Goal: Task Accomplishment & Management: Manage account settings

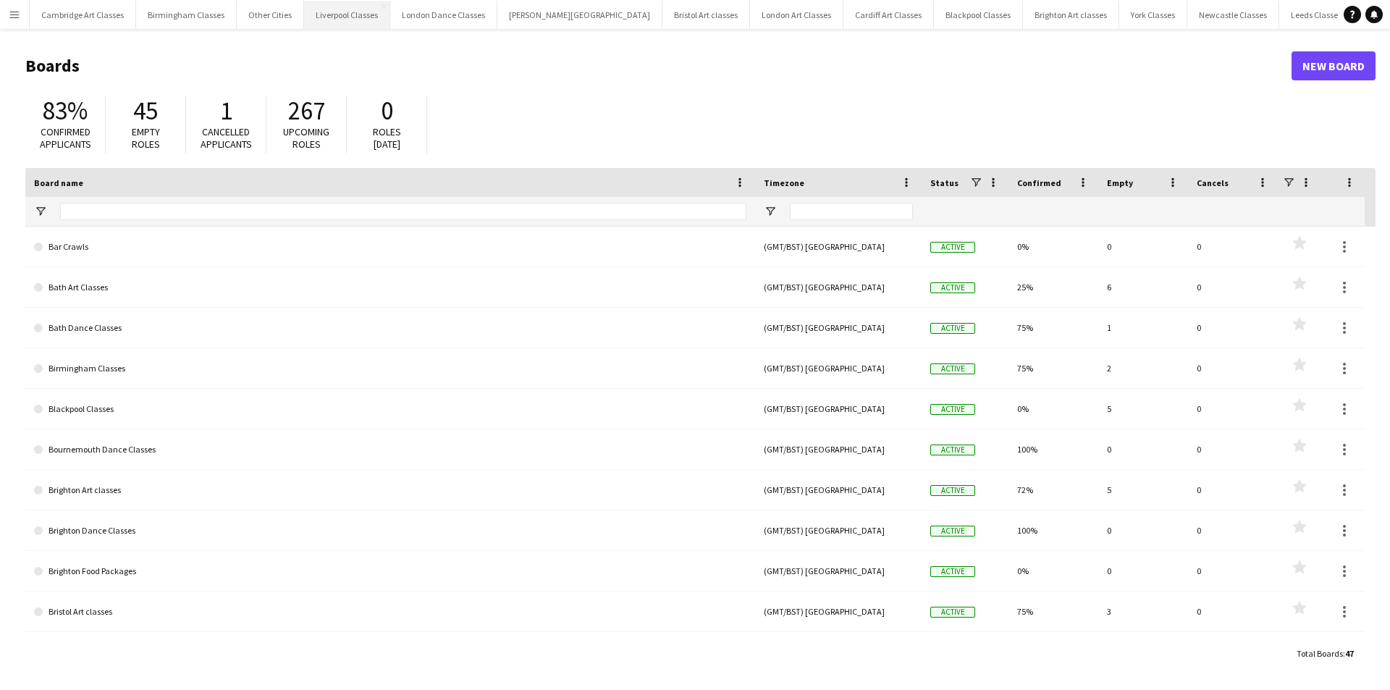
click at [329, 23] on button "Liverpool Classes Close" at bounding box center [347, 15] width 86 height 28
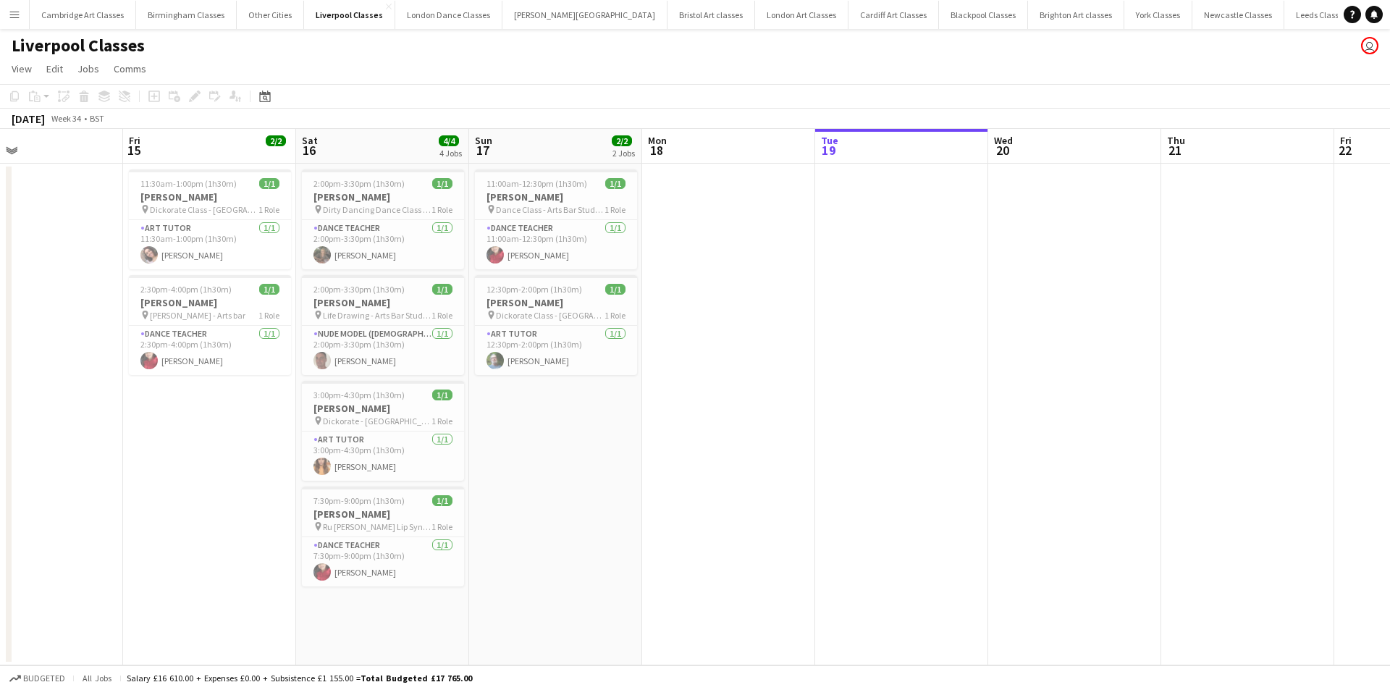
drag, startPoint x: 355, startPoint y: 343, endPoint x: 905, endPoint y: 358, distance: 549.7
click at [905, 358] on app-calendar-viewport "Tue 12 Wed 13 Thu 14 Fri 15 2/2 2 Jobs Sat 16 4/4 4 Jobs Sun 17 2/2 2 Jobs Mon …" at bounding box center [695, 397] width 1390 height 536
click at [380, 451] on app-card-role "Art Tutor [DATE] 3:00pm-4:30pm (1h30m) [PERSON_NAME]" at bounding box center [385, 455] width 162 height 49
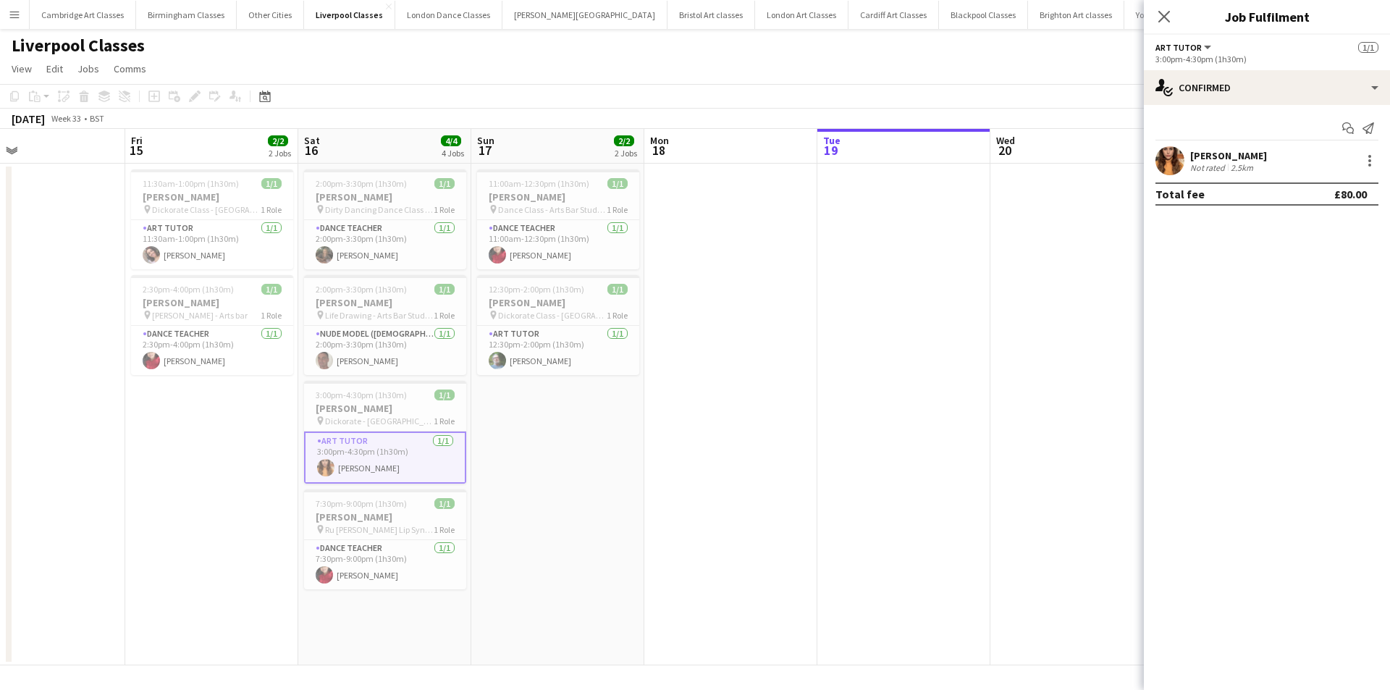
click at [1163, 156] on app-user-avatar at bounding box center [1169, 160] width 29 height 29
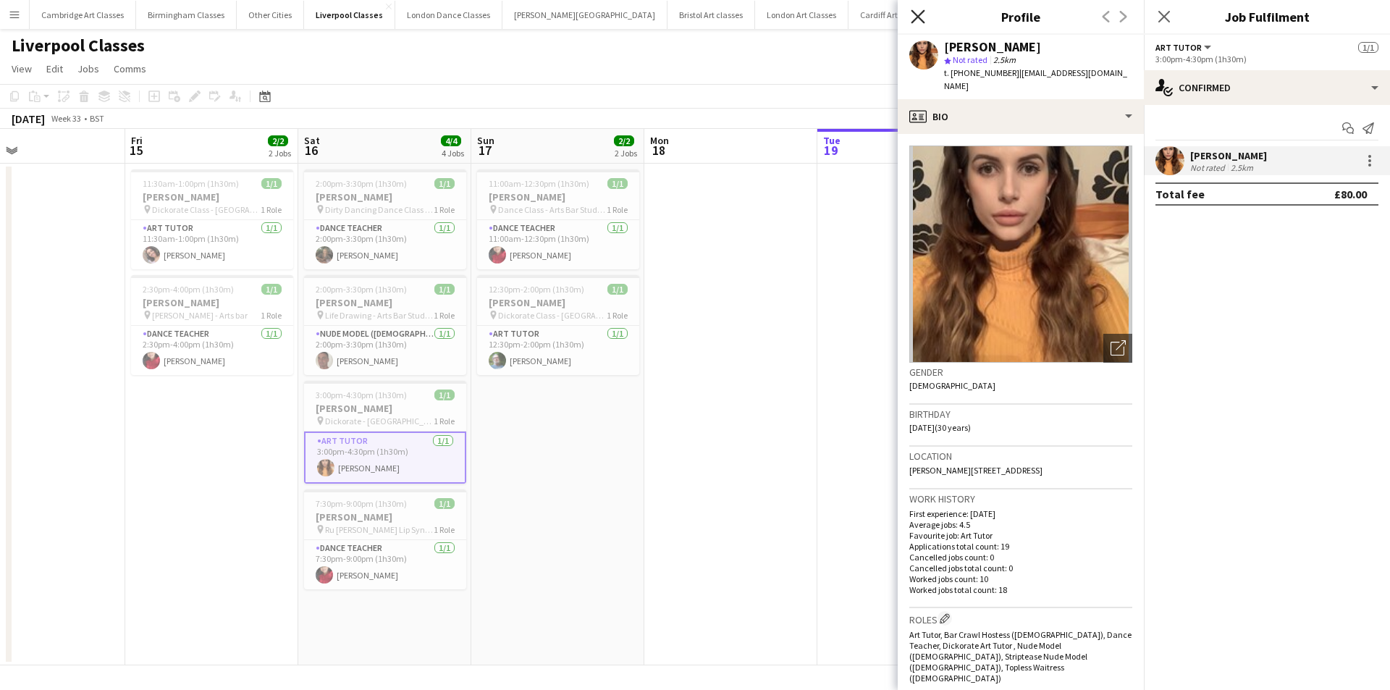
click at [919, 14] on icon at bounding box center [918, 16] width 14 height 14
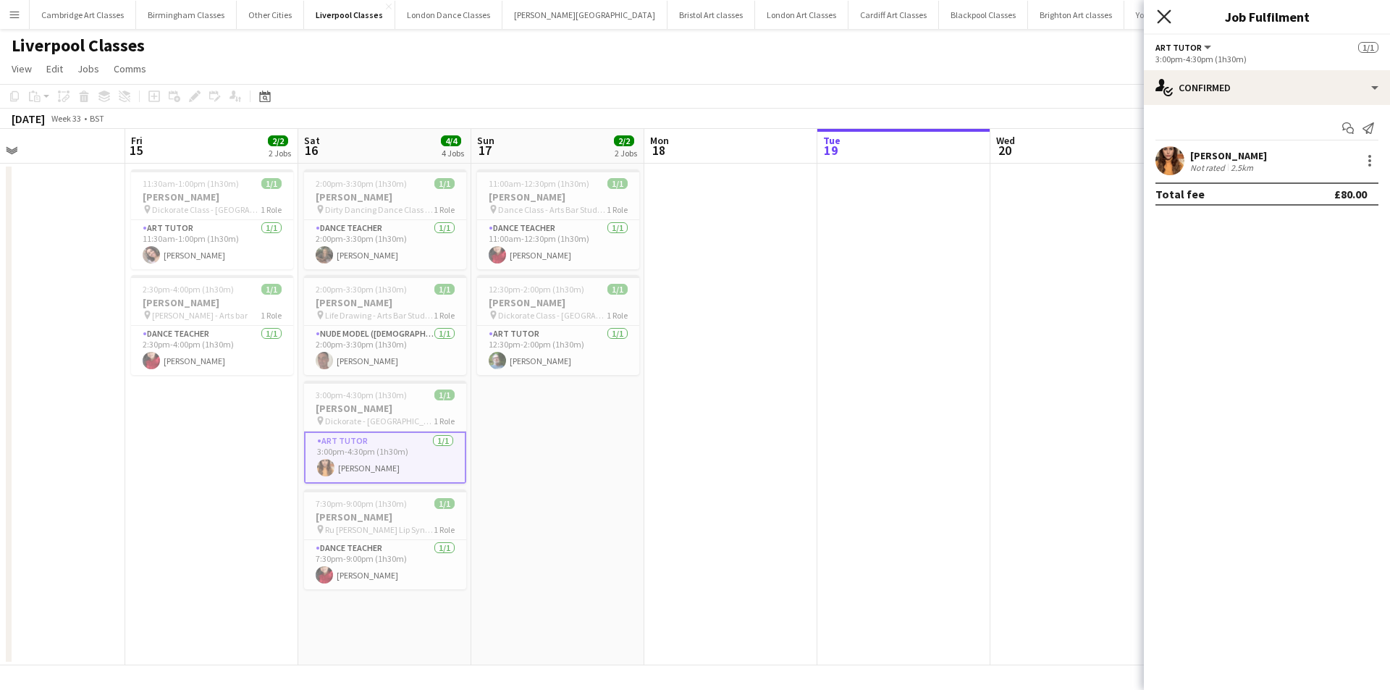
click at [1158, 10] on icon at bounding box center [1164, 16] width 14 height 14
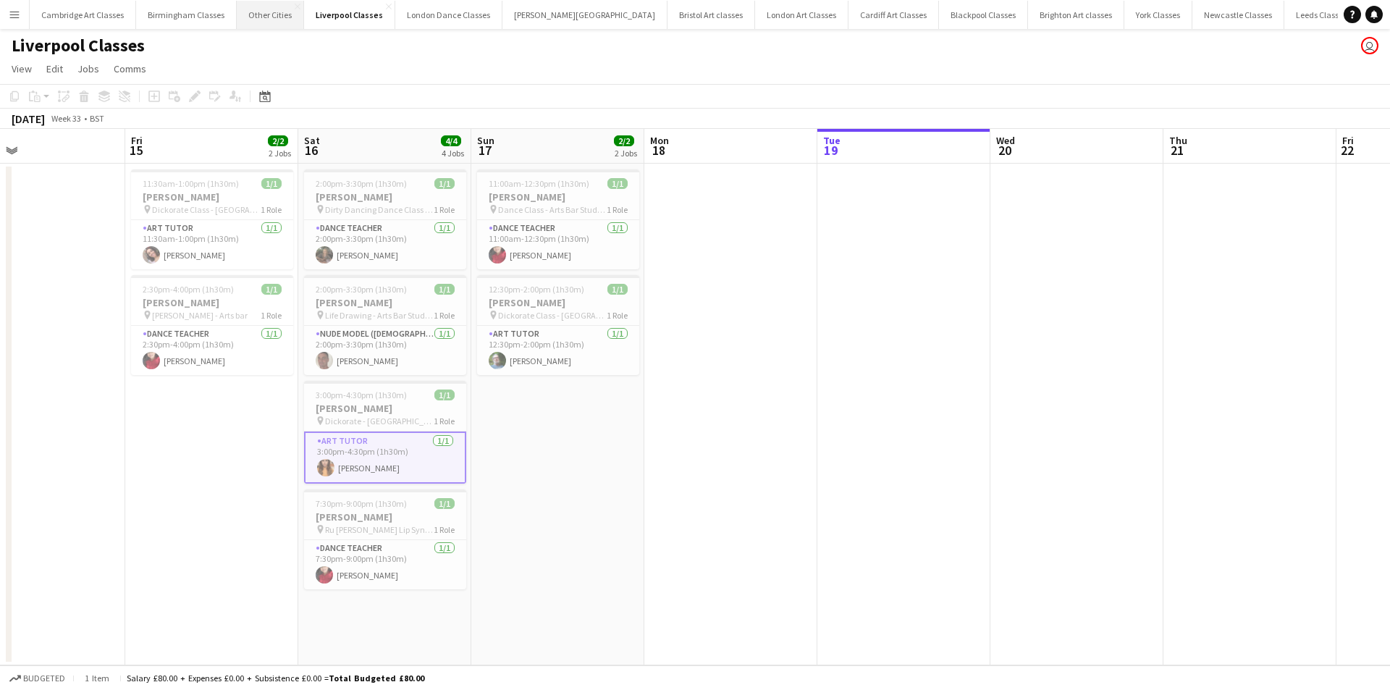
click at [279, 20] on button "Other Cities Close" at bounding box center [270, 15] width 67 height 28
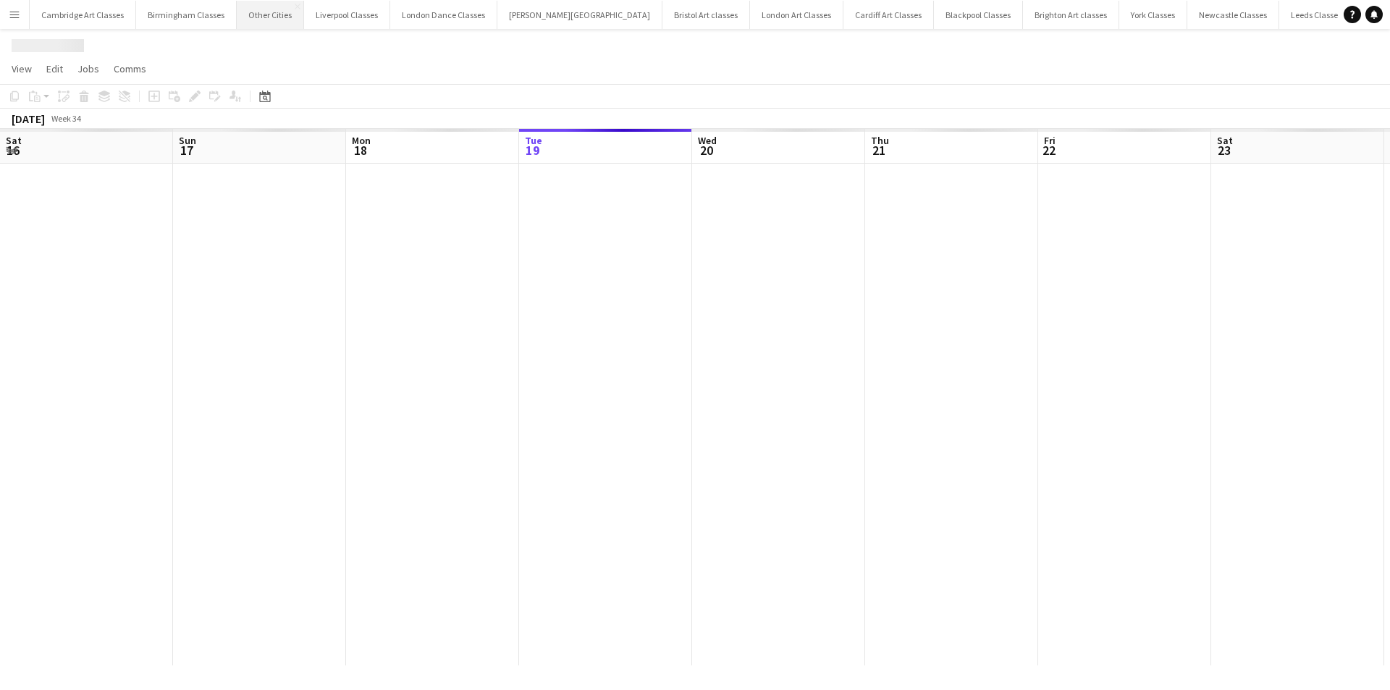
scroll to position [0, 346]
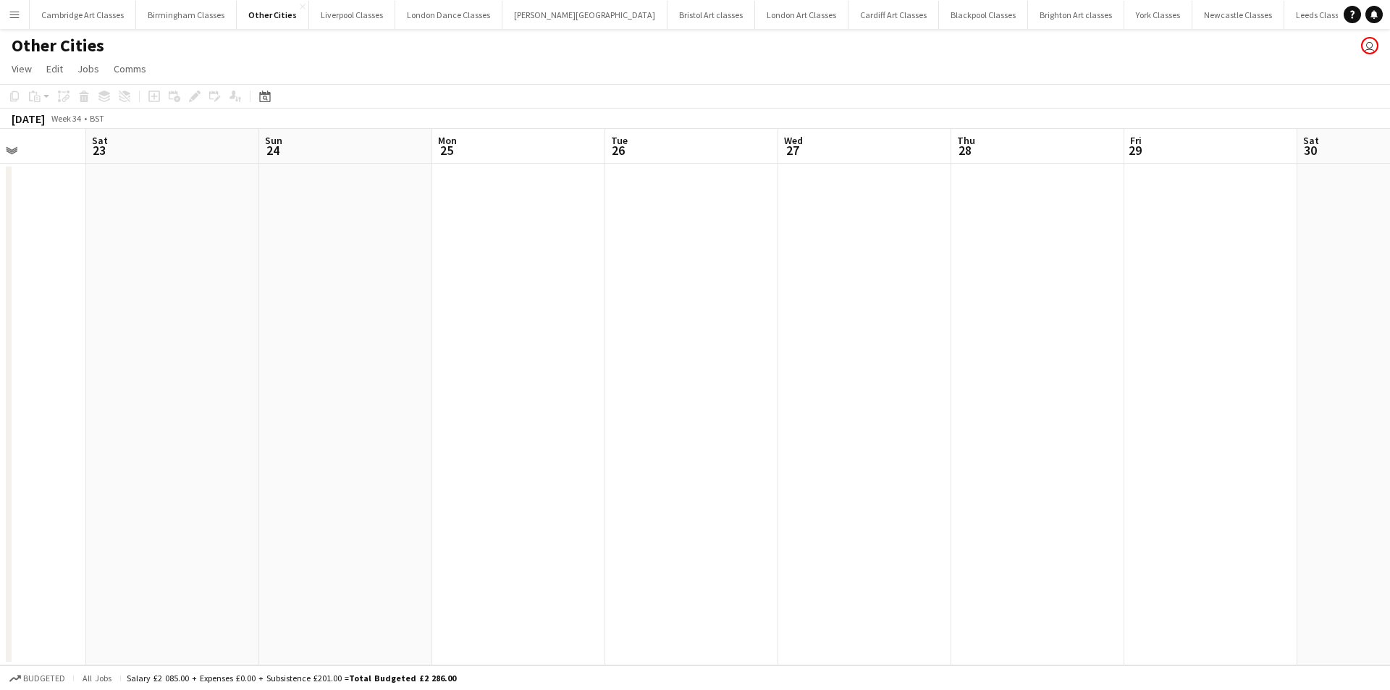
drag, startPoint x: 301, startPoint y: 382, endPoint x: 178, endPoint y: 382, distance: 123.1
click at [176, 382] on app-calendar-viewport "Wed 20 Thu 21 Fri 22 Sat 23 Sun 24 Mon 25 Tue 26 Wed 27 Thu 28 Fri 29 Sat 30 Su…" at bounding box center [695, 397] width 1390 height 536
drag, startPoint x: 959, startPoint y: 382, endPoint x: 371, endPoint y: 382, distance: 588.6
click at [372, 382] on app-calendar-viewport "Sat 23 Sun 24 Mon 25 Tue 26 Wed 27 Thu 28 Fri 29 Sat 30 Sun 31 Mon 1 Tue 2 Wed …" at bounding box center [695, 397] width 1390 height 536
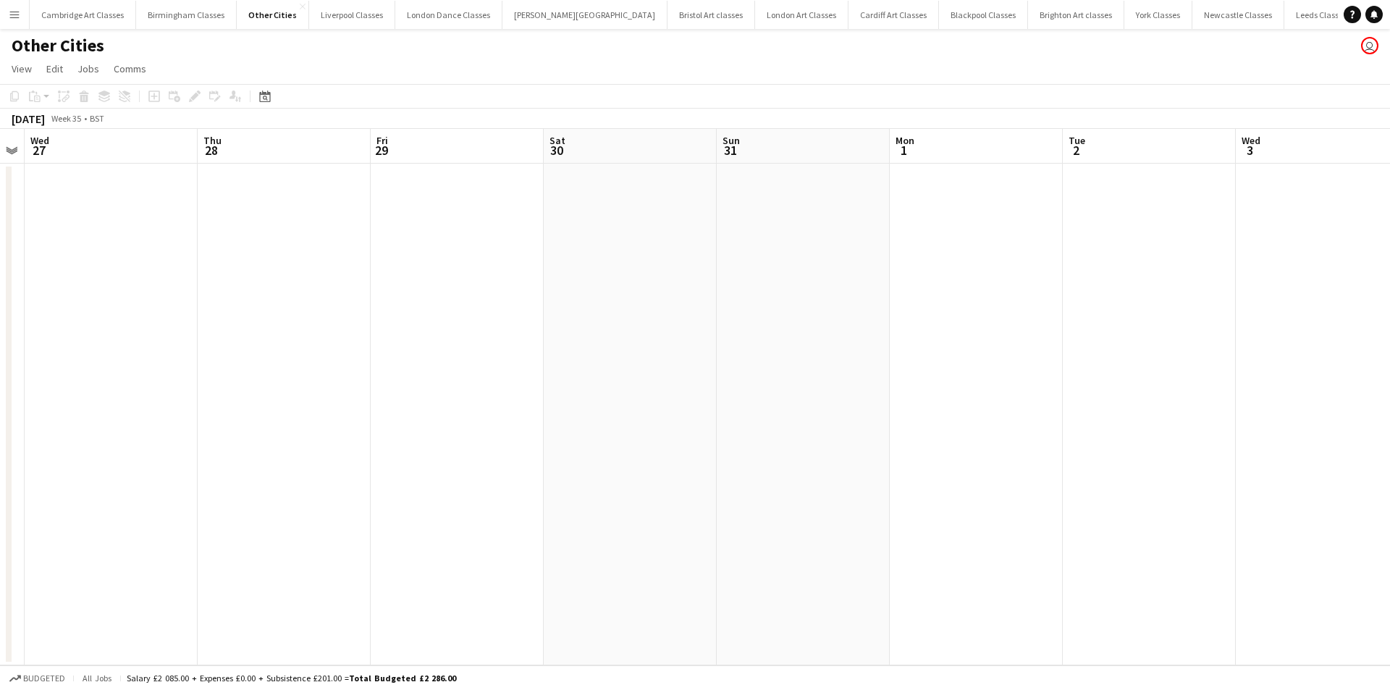
click at [23, 17] on button "Menu" at bounding box center [14, 14] width 29 height 29
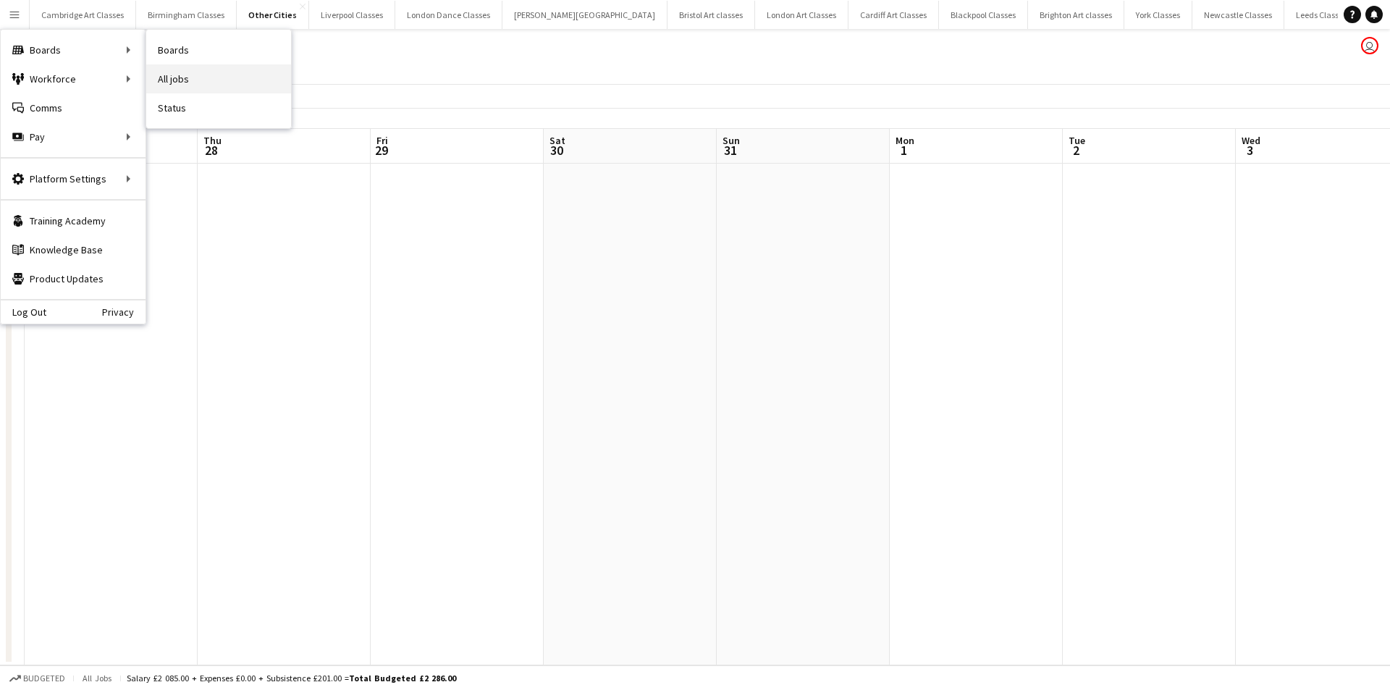
click at [198, 80] on link "All jobs" at bounding box center [218, 78] width 145 height 29
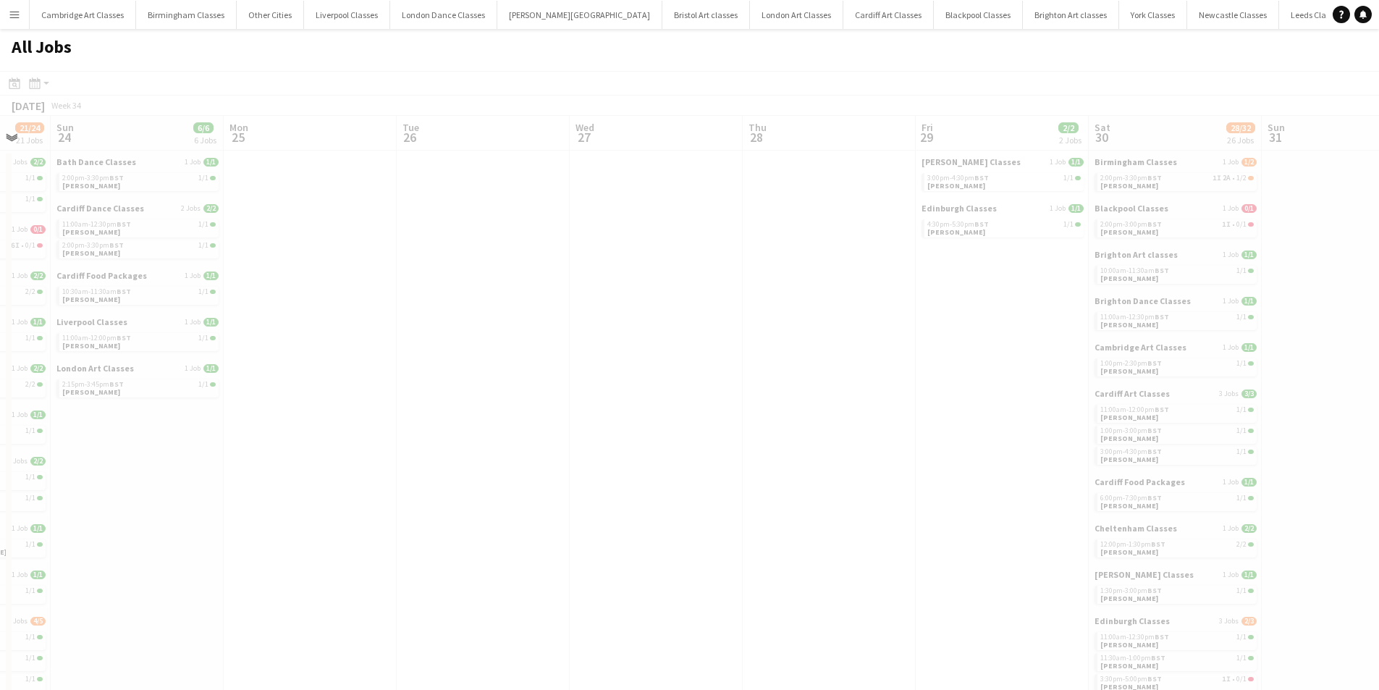
scroll to position [0, 699]
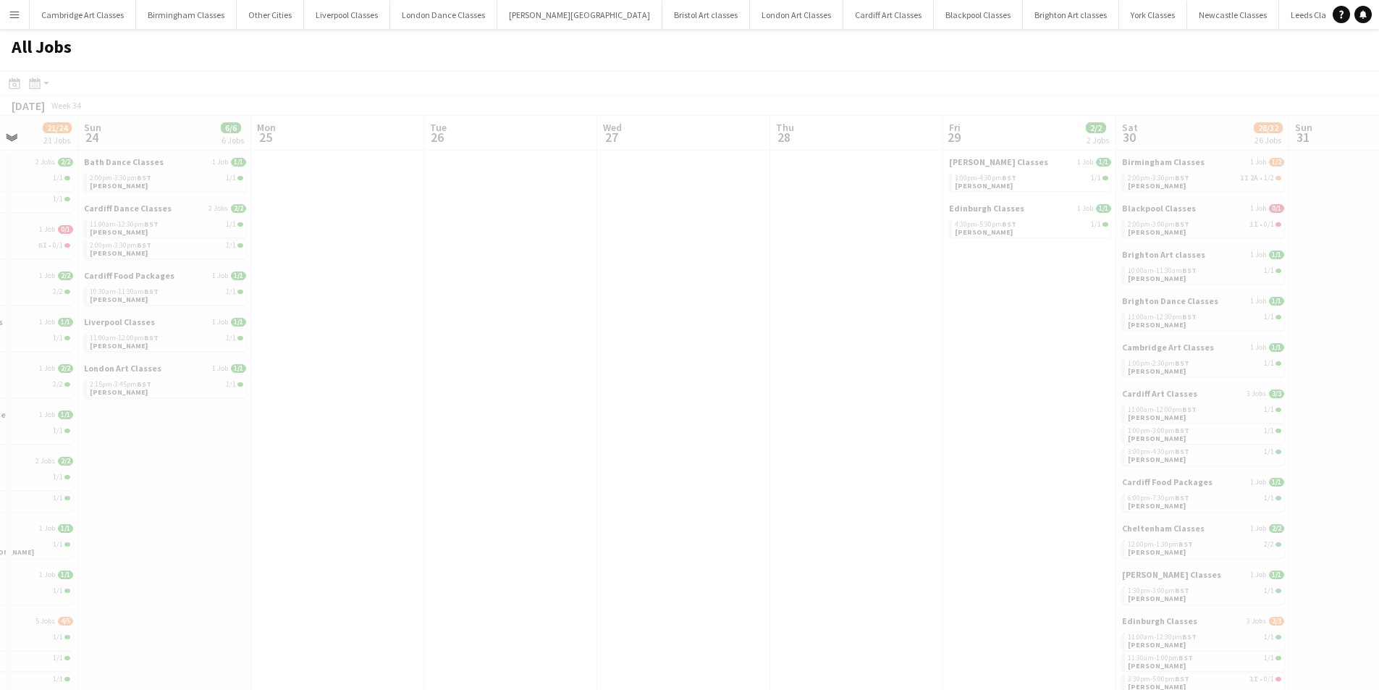
drag, startPoint x: 912, startPoint y: 476, endPoint x: 140, endPoint y: 467, distance: 772.5
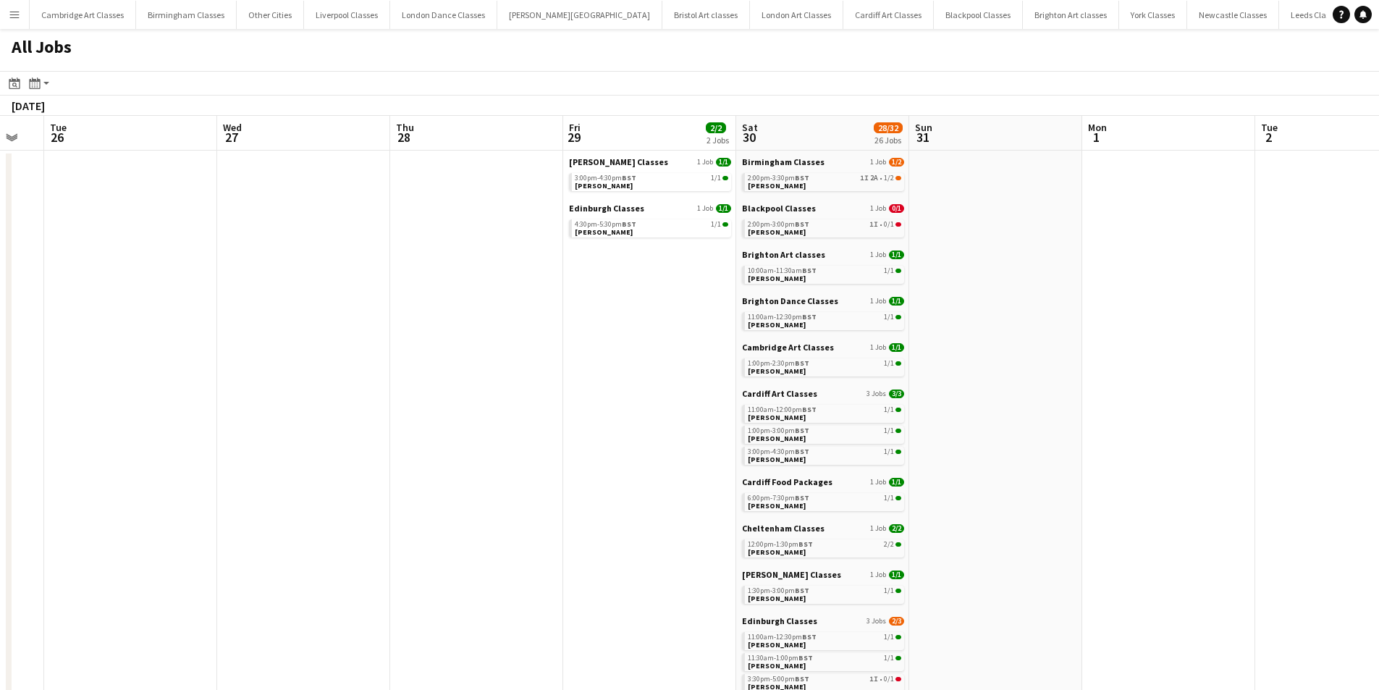
drag, startPoint x: 870, startPoint y: 453, endPoint x: 594, endPoint y: 431, distance: 277.4
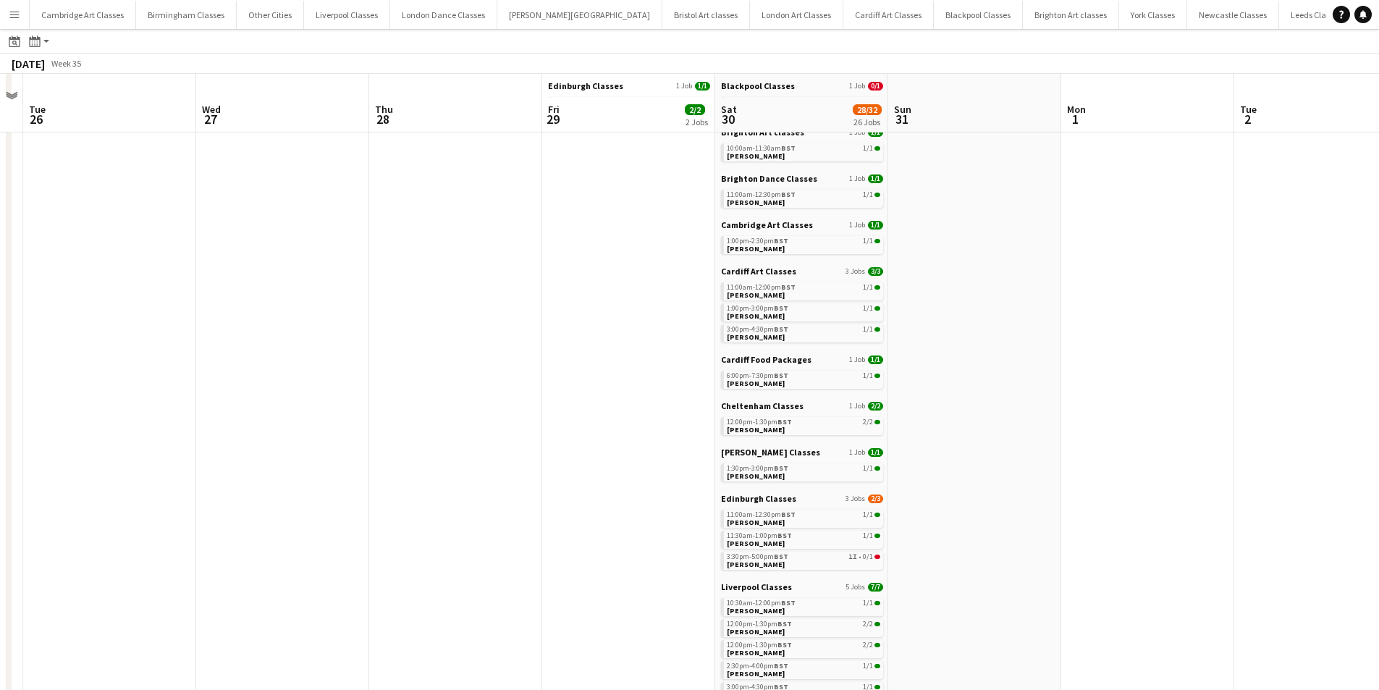
scroll to position [145, 0]
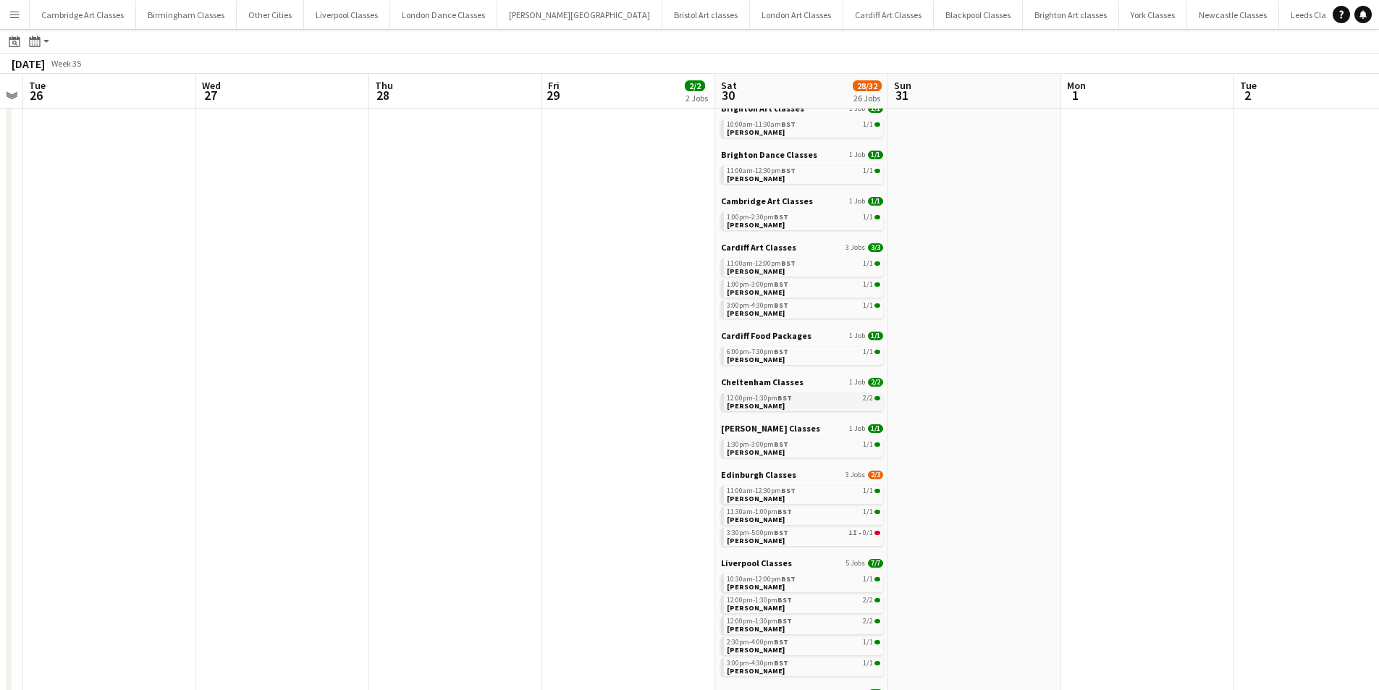
click at [800, 404] on link "12:00pm-1:30pm BST 2/2 [PERSON_NAME]" at bounding box center [803, 401] width 153 height 17
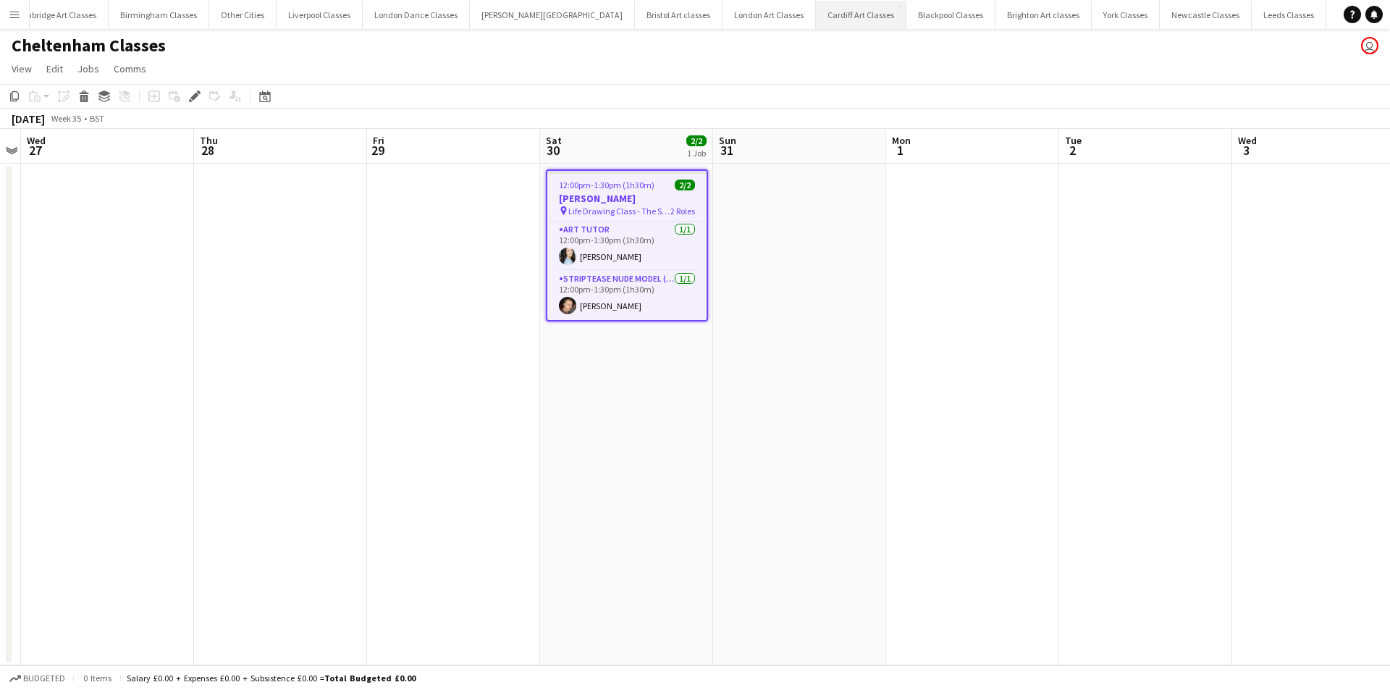
click at [816, 22] on button "Cardiff Art Classes Close" at bounding box center [861, 15] width 90 height 28
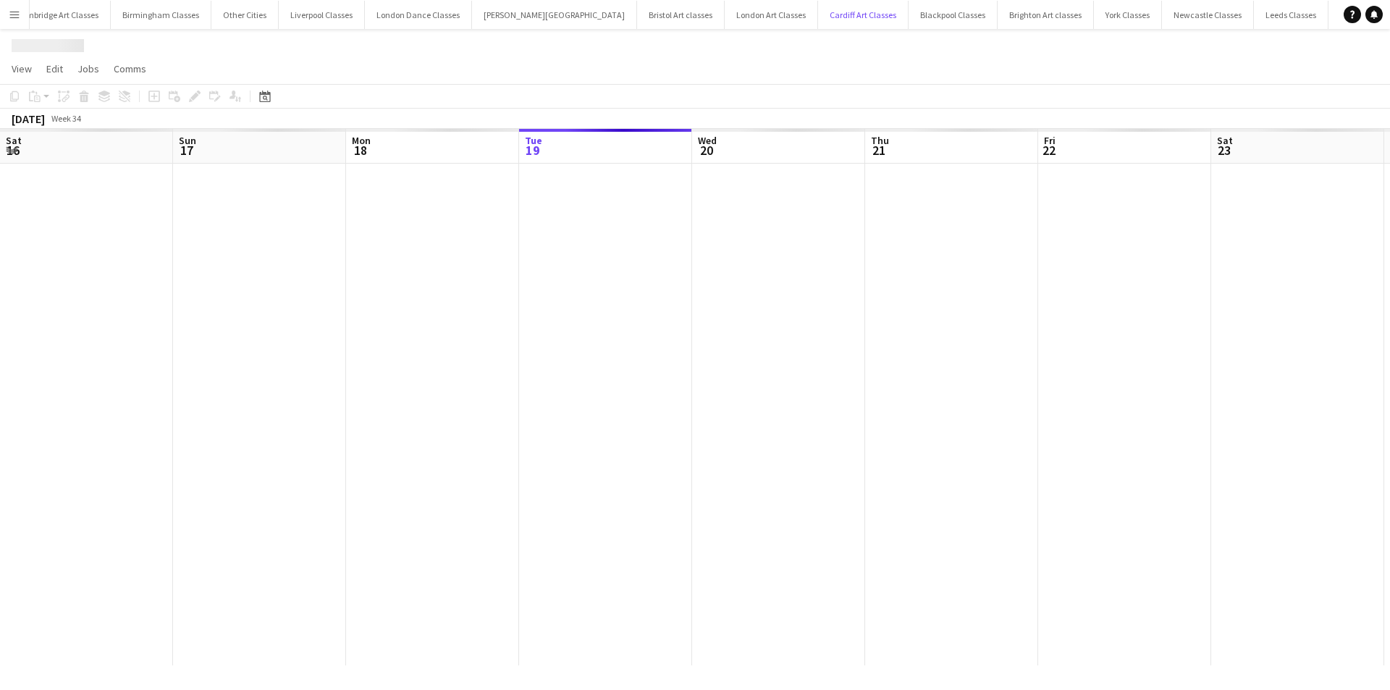
scroll to position [0, 346]
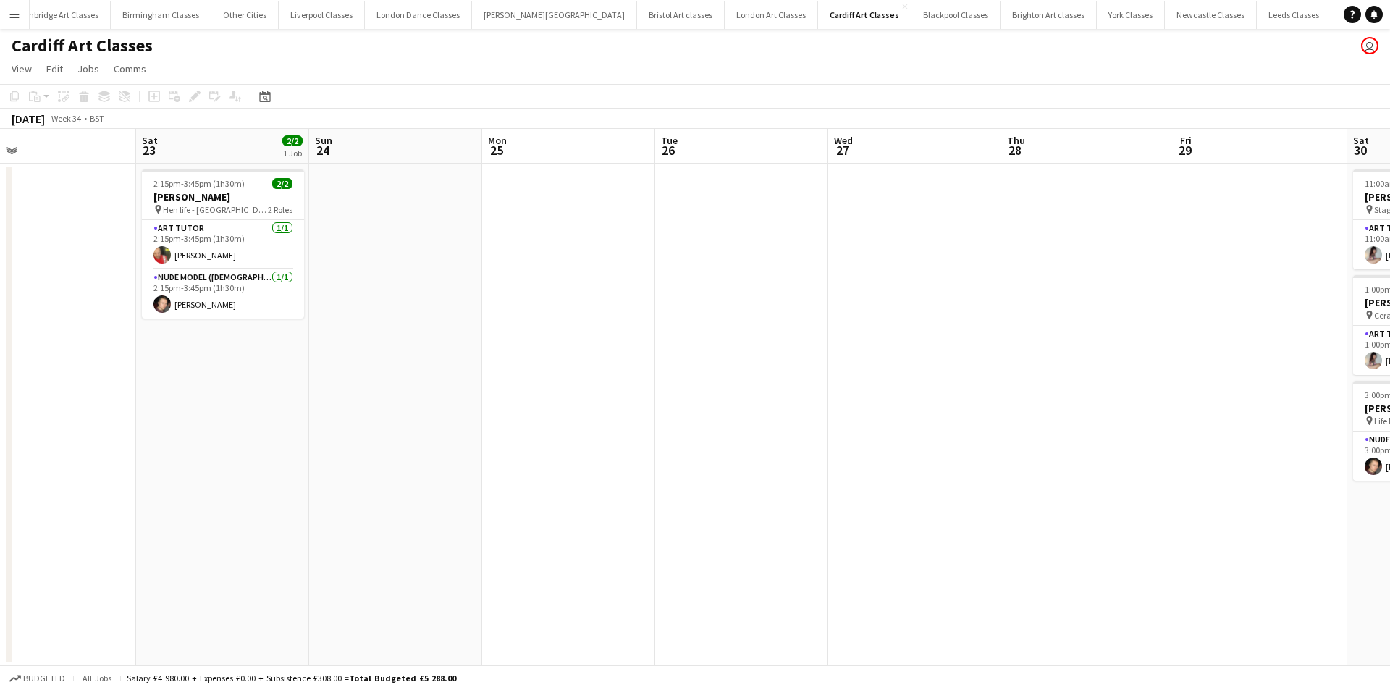
drag, startPoint x: 1016, startPoint y: 468, endPoint x: 245, endPoint y: 489, distance: 772.1
click at [150, 489] on app-calendar-viewport "Tue 19 Wed 20 Thu 21 Fri 22 Sat 23 2/2 1 Job Sun 24 Mon 25 Tue 26 Wed 27 Thu 28…" at bounding box center [695, 397] width 1390 height 536
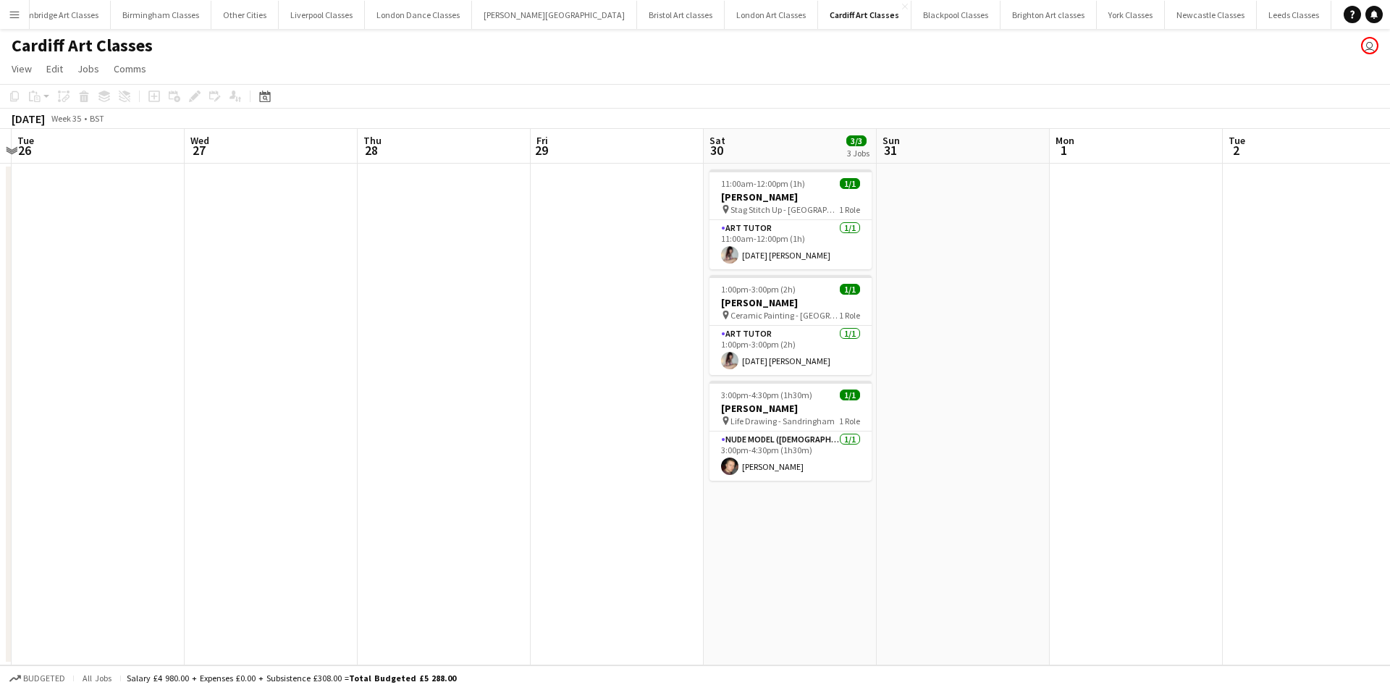
drag, startPoint x: 1066, startPoint y: 489, endPoint x: 615, endPoint y: 494, distance: 451.8
click at [615, 494] on app-calendar-viewport "Sat 23 2/2 1 Job Sun 24 Mon 25 Tue 26 Wed 27 Thu 28 Fri 29 Sat 30 3/3 3 Jobs Su…" at bounding box center [695, 397] width 1390 height 536
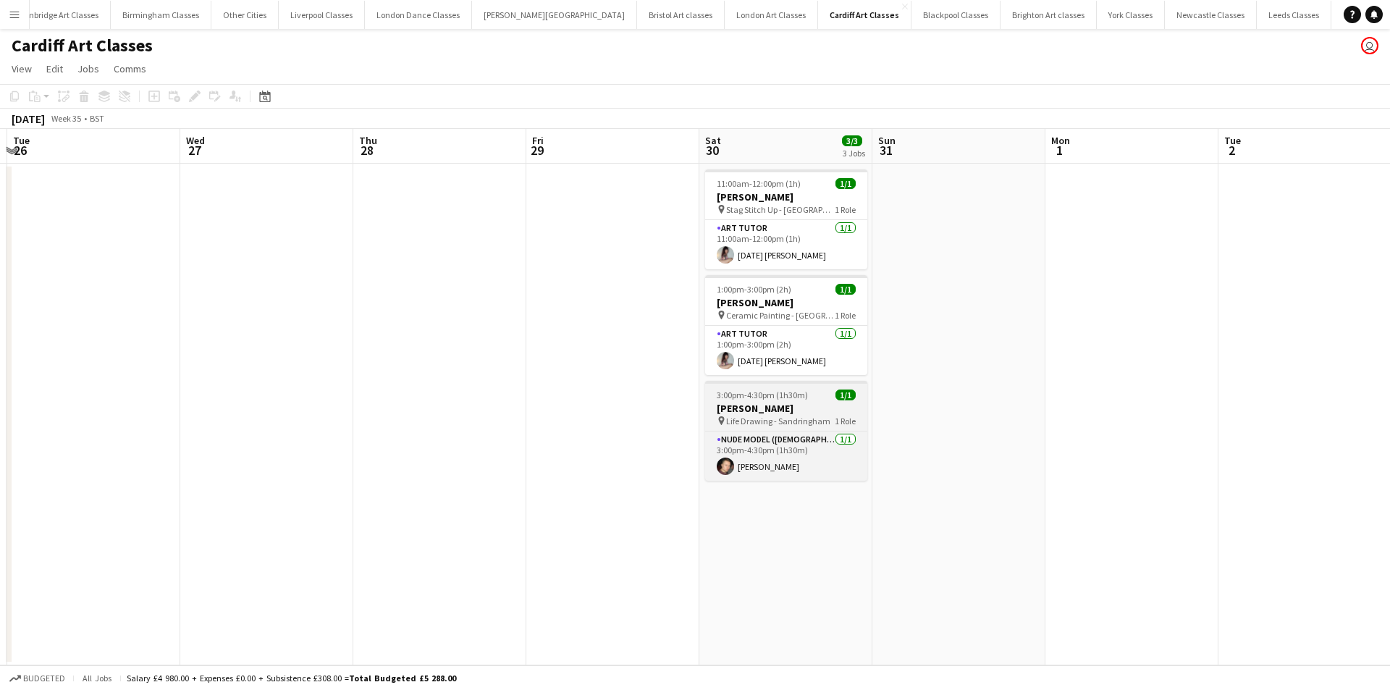
click at [794, 421] on span "Life Drawing - Sandringham" at bounding box center [778, 421] width 104 height 11
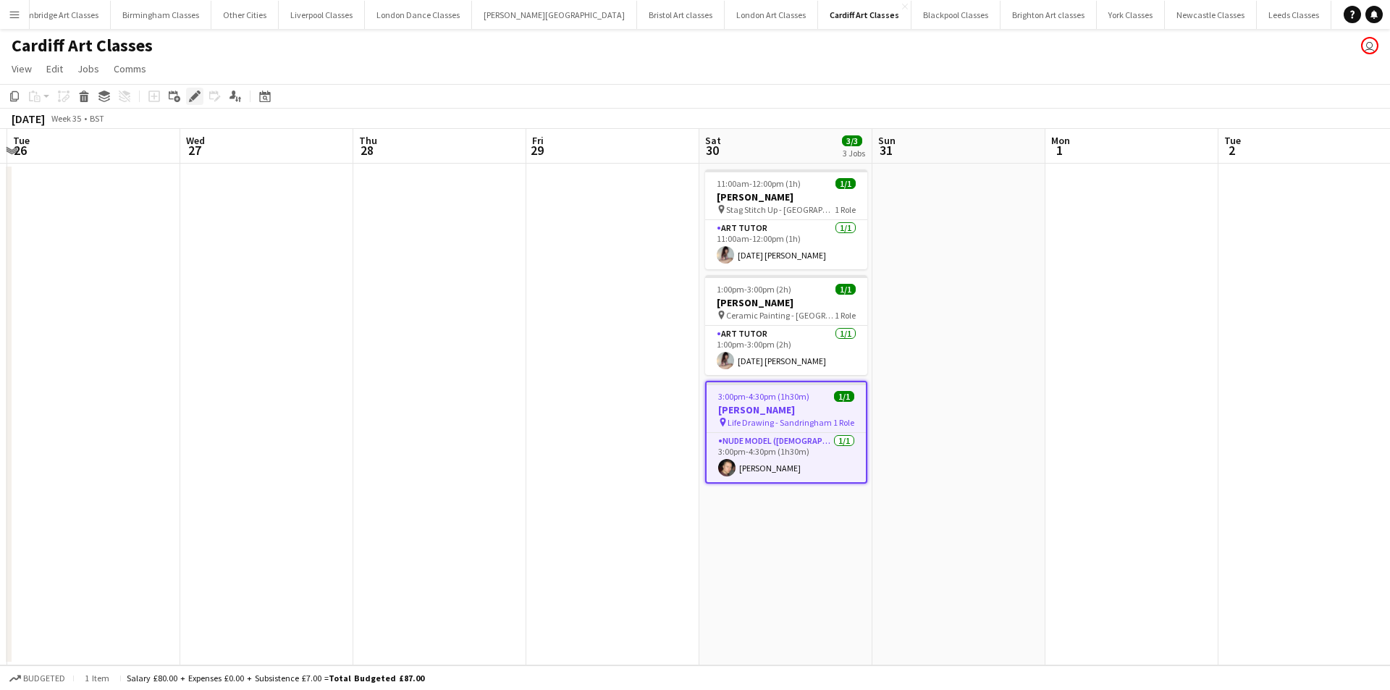
click at [198, 100] on icon "Edit" at bounding box center [195, 96] width 12 height 12
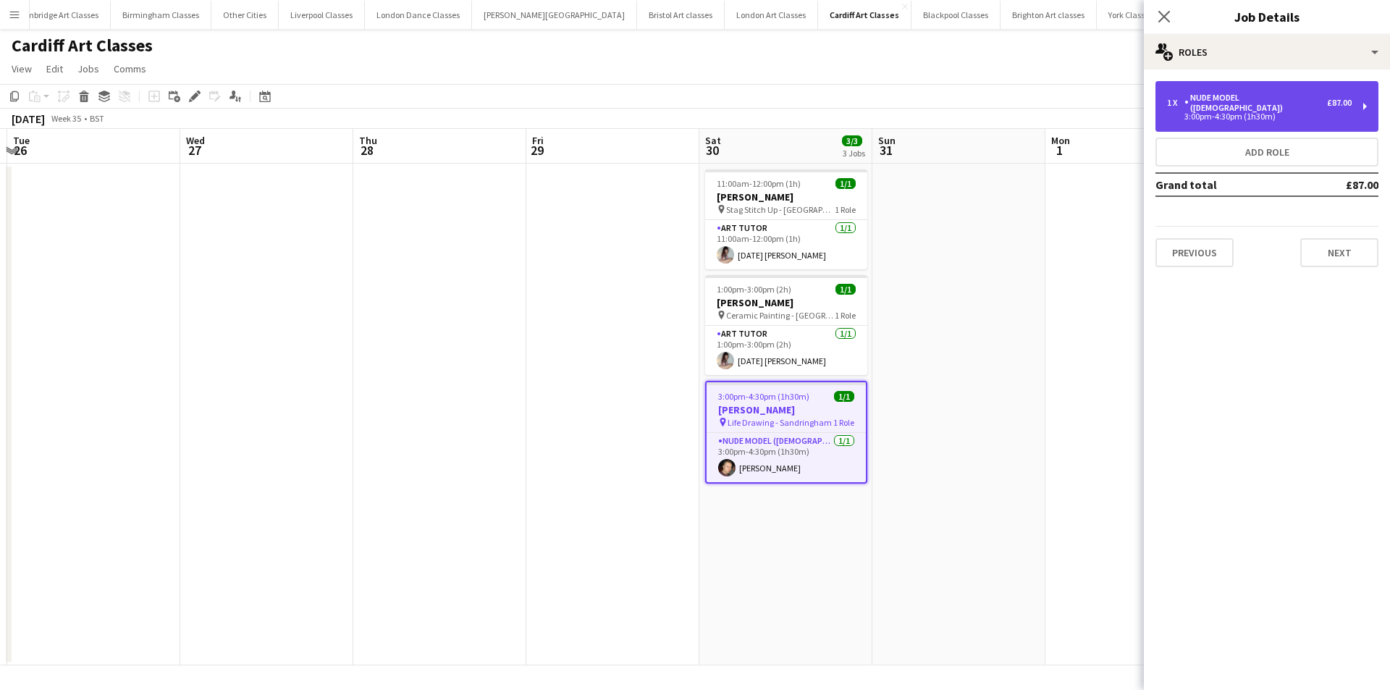
click at [1301, 113] on div "3:00pm-4:30pm (1h30m)" at bounding box center [1259, 116] width 185 height 7
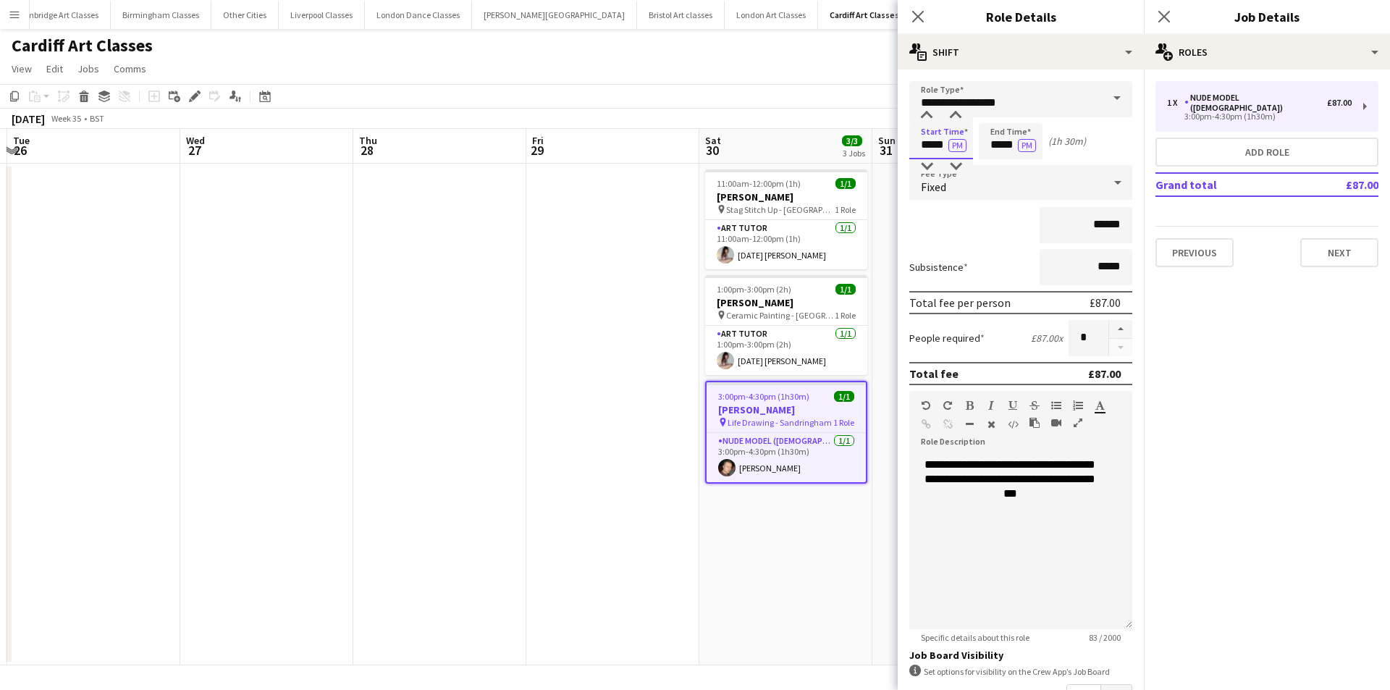
click at [936, 143] on input "*****" at bounding box center [941, 141] width 64 height 36
click at [951, 116] on div at bounding box center [955, 116] width 29 height 14
type input "*****"
click at [951, 116] on div at bounding box center [955, 116] width 29 height 14
click at [999, 141] on input "*****" at bounding box center [1011, 141] width 64 height 36
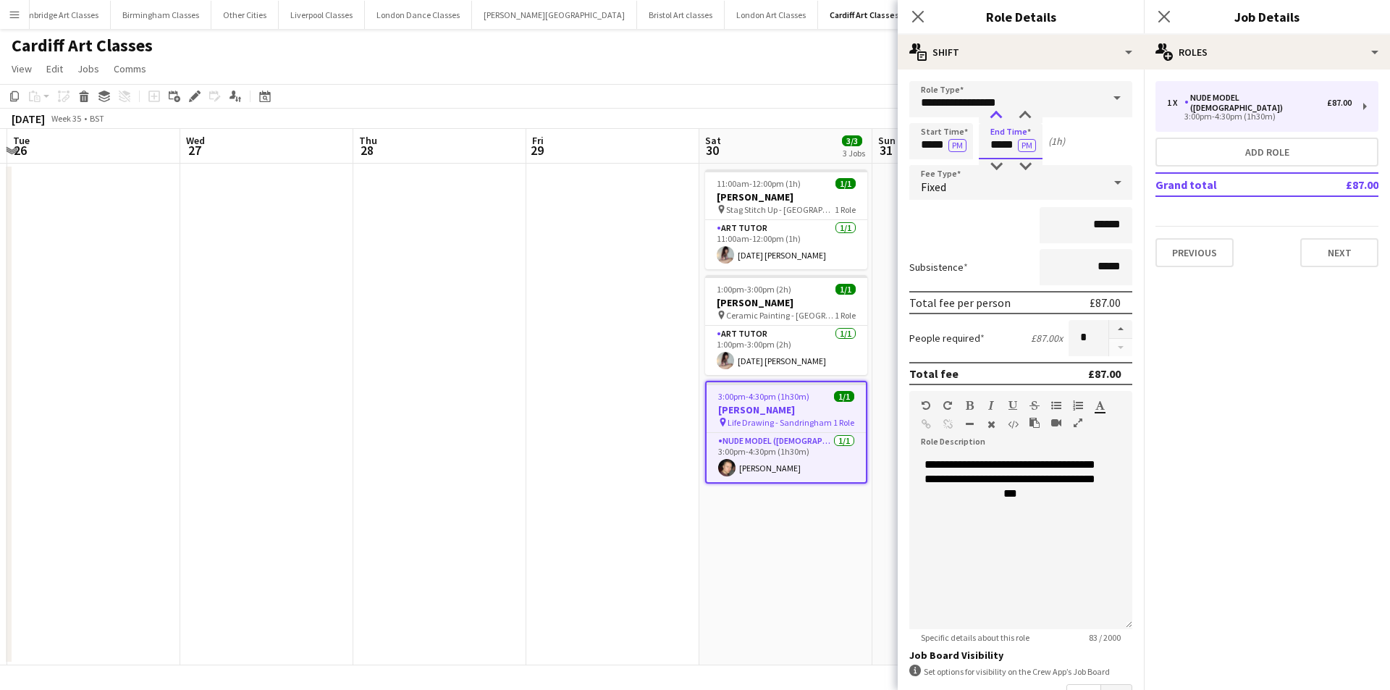
drag, startPoint x: 997, startPoint y: 115, endPoint x: 1014, endPoint y: 139, distance: 29.1
click at [996, 115] on div at bounding box center [996, 116] width 29 height 14
click at [1028, 163] on div at bounding box center [1025, 166] width 29 height 14
type input "*****"
click at [1028, 163] on div at bounding box center [1025, 166] width 29 height 14
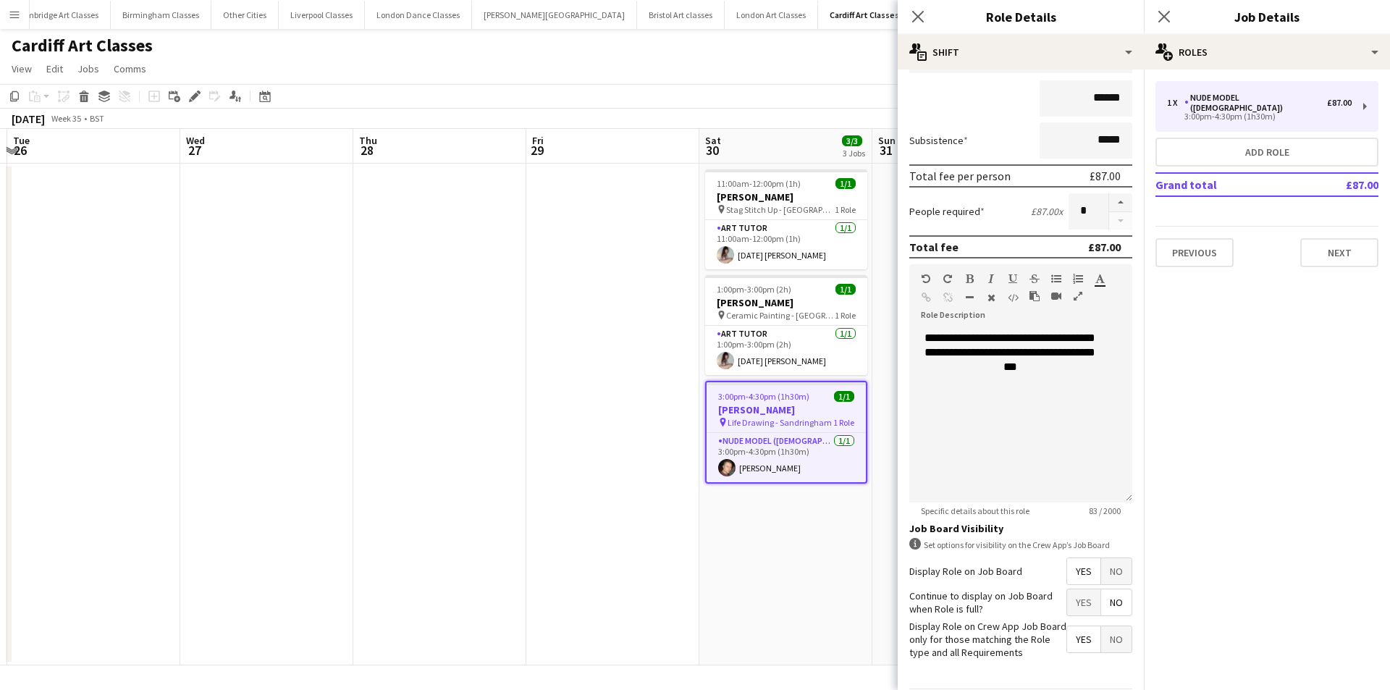
scroll to position [178, 0]
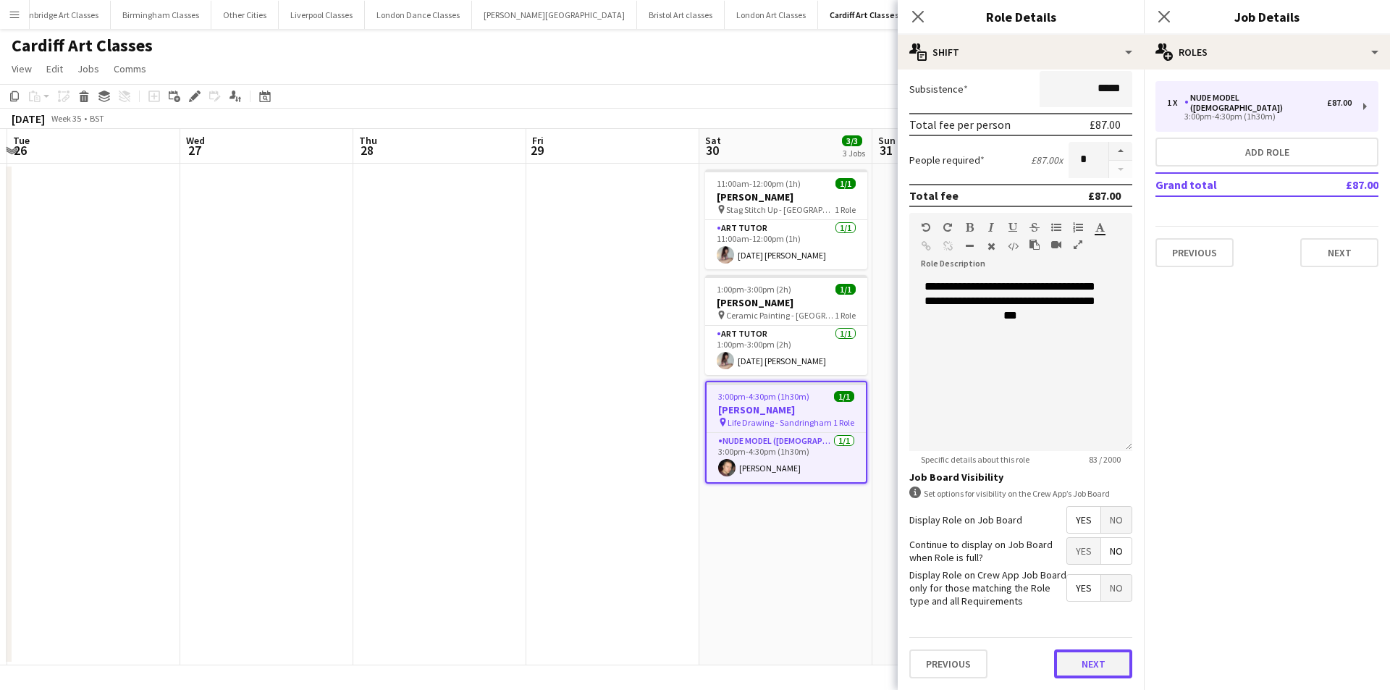
click at [1096, 657] on button "Next" at bounding box center [1093, 663] width 78 height 29
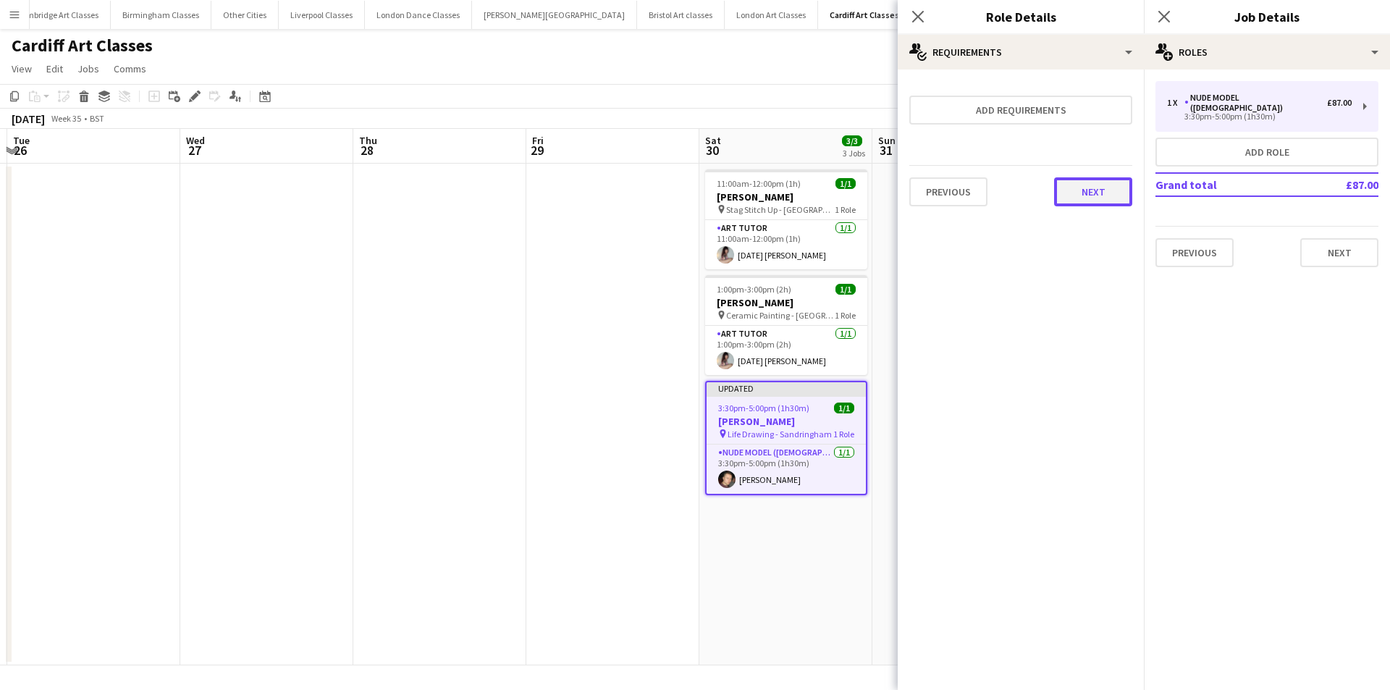
click at [1122, 193] on button "Next" at bounding box center [1093, 191] width 78 height 29
click at [1097, 197] on button "Finish" at bounding box center [1105, 194] width 54 height 29
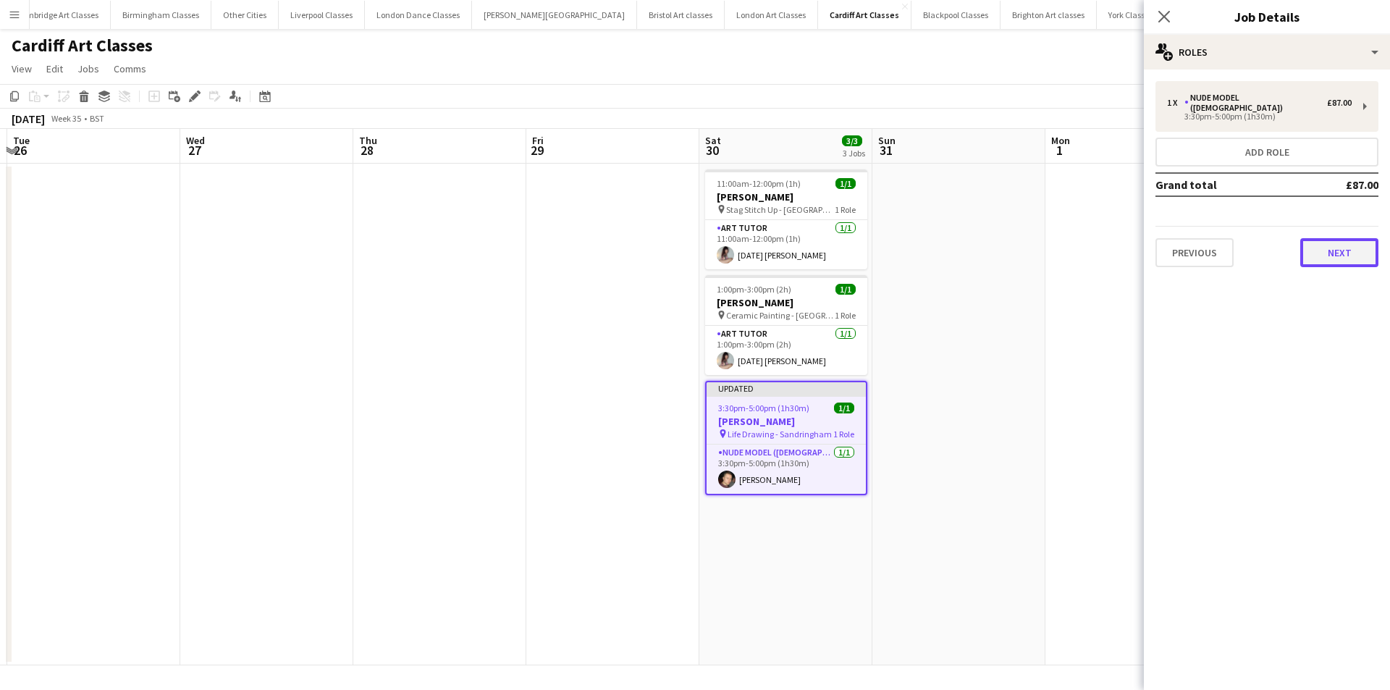
click at [1325, 250] on button "Next" at bounding box center [1339, 252] width 78 height 29
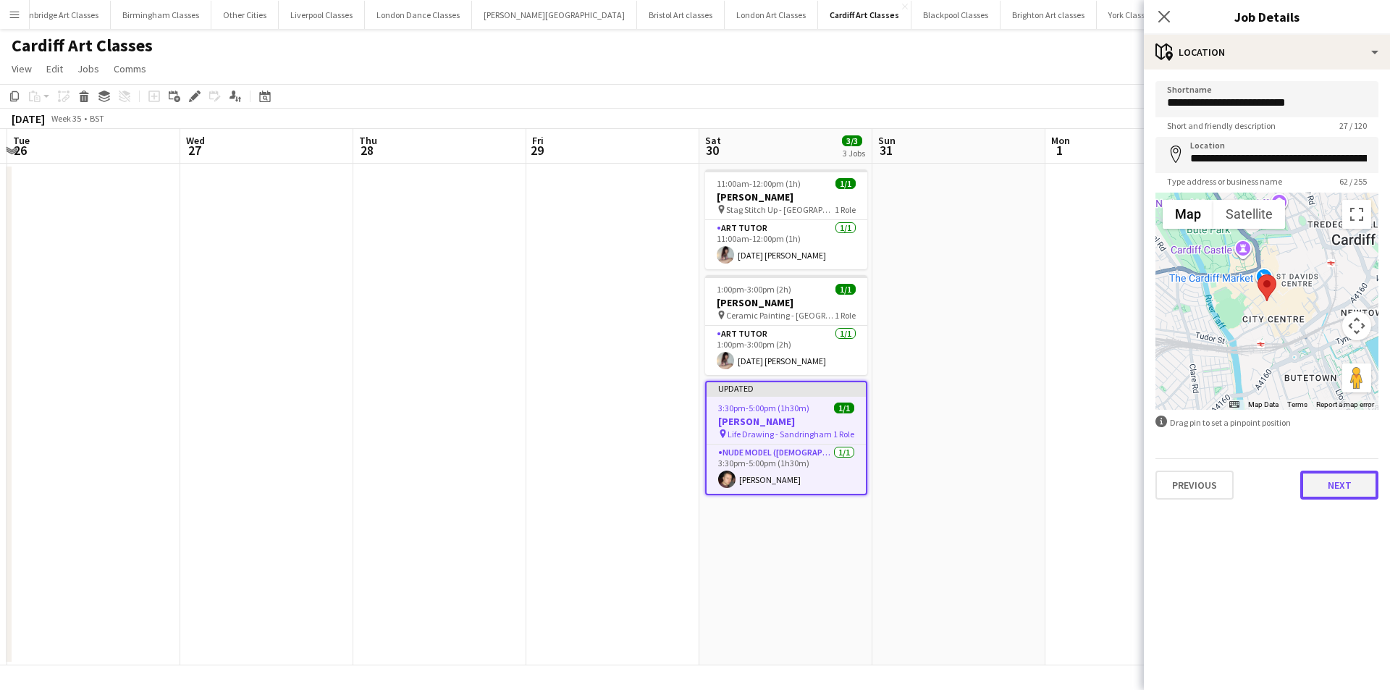
click at [1331, 488] on button "Next" at bounding box center [1339, 485] width 78 height 29
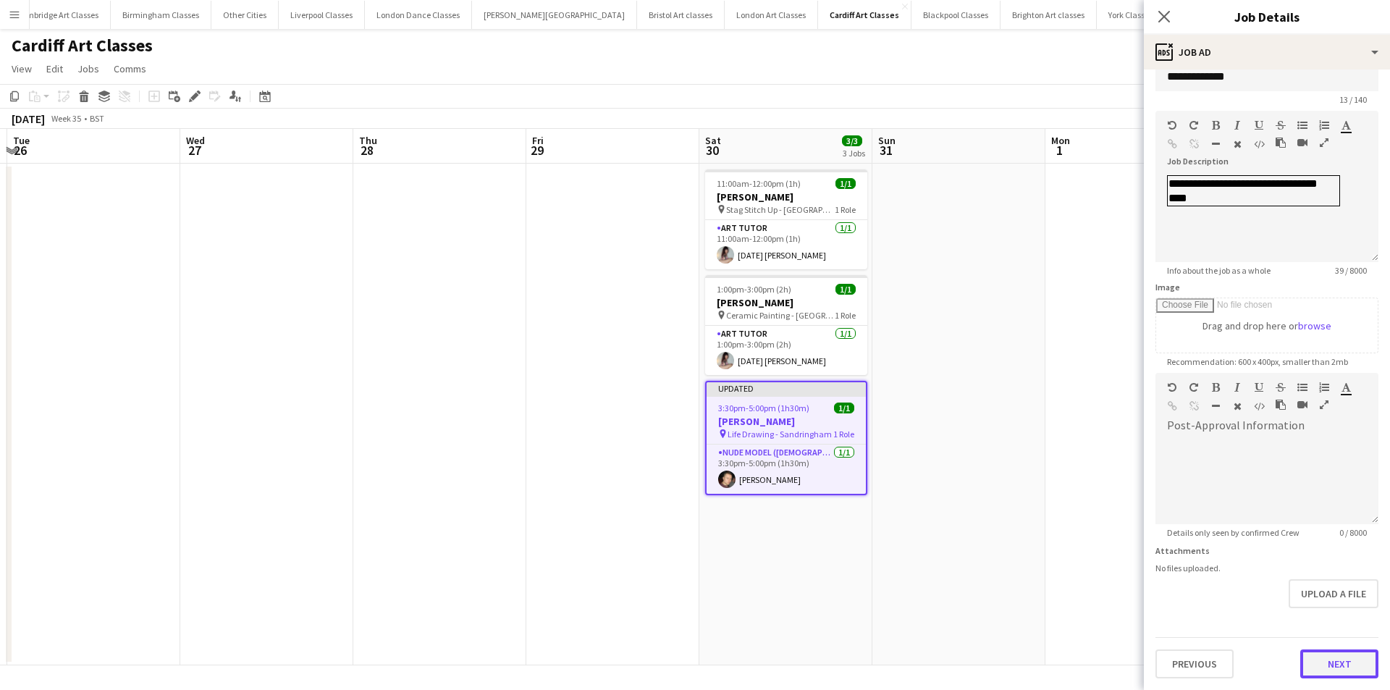
click at [1321, 620] on form "**********" at bounding box center [1267, 366] width 246 height 623
click at [1321, 660] on button "Next" at bounding box center [1339, 663] width 78 height 29
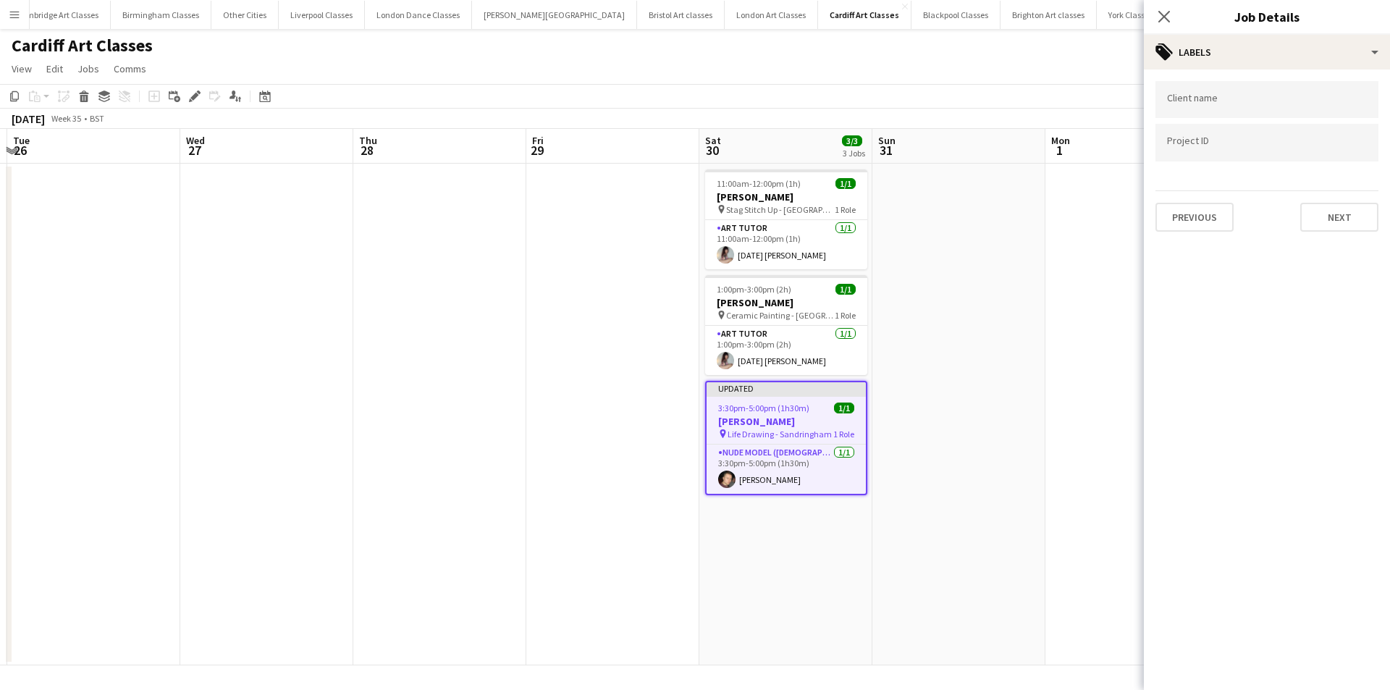
scroll to position [0, 0]
click at [1327, 212] on button "Next" at bounding box center [1339, 217] width 78 height 29
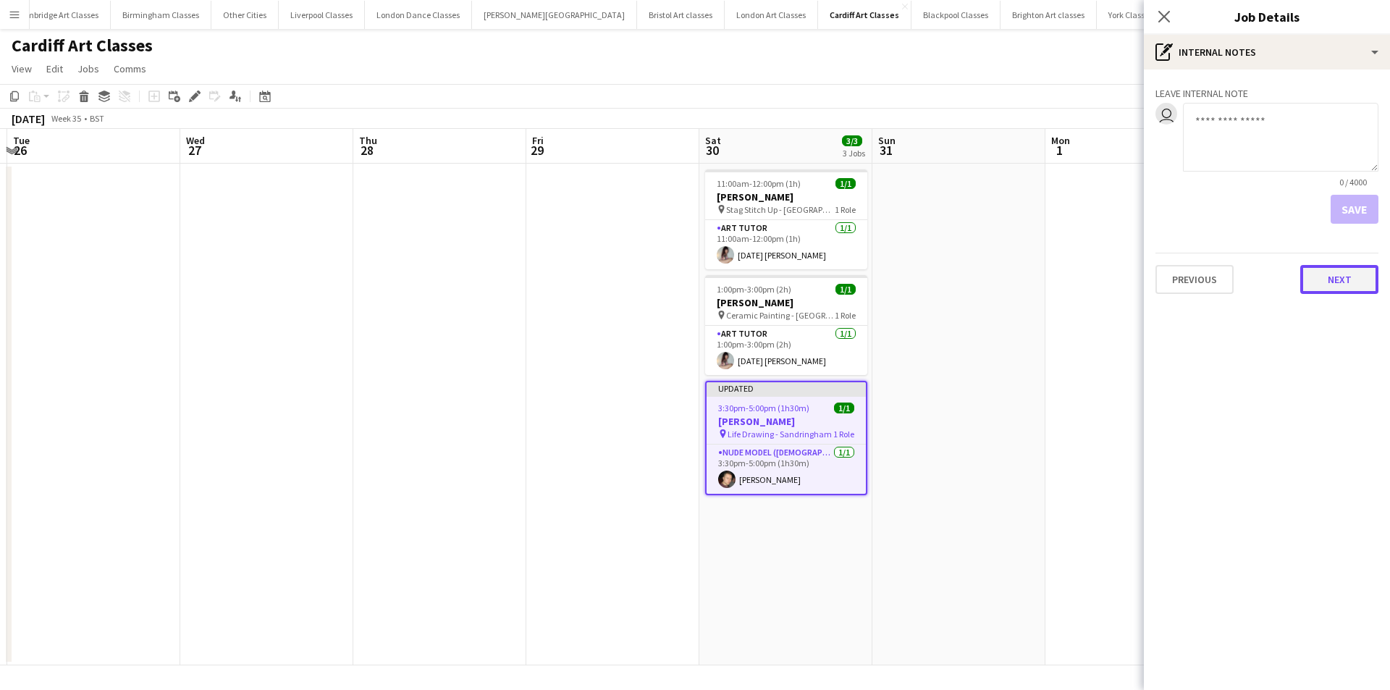
click at [1341, 277] on button "Next" at bounding box center [1339, 279] width 78 height 29
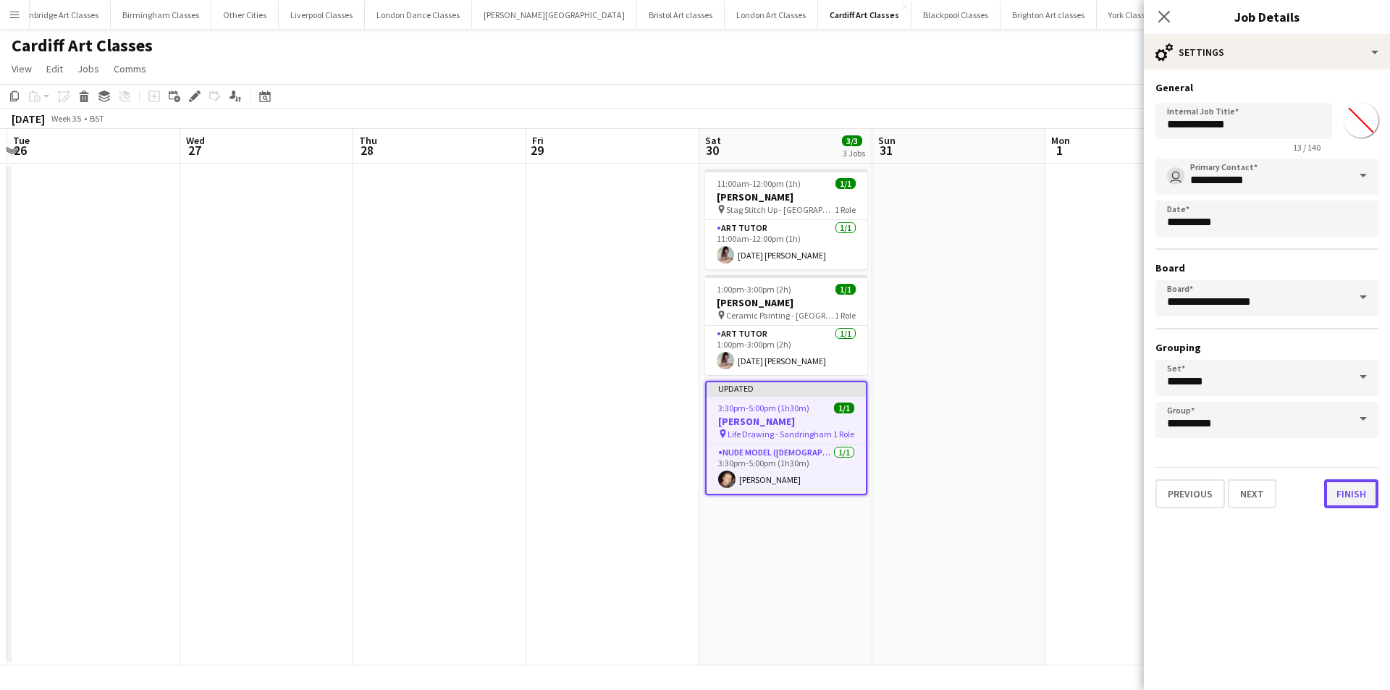
click at [1359, 484] on button "Finish" at bounding box center [1351, 493] width 54 height 29
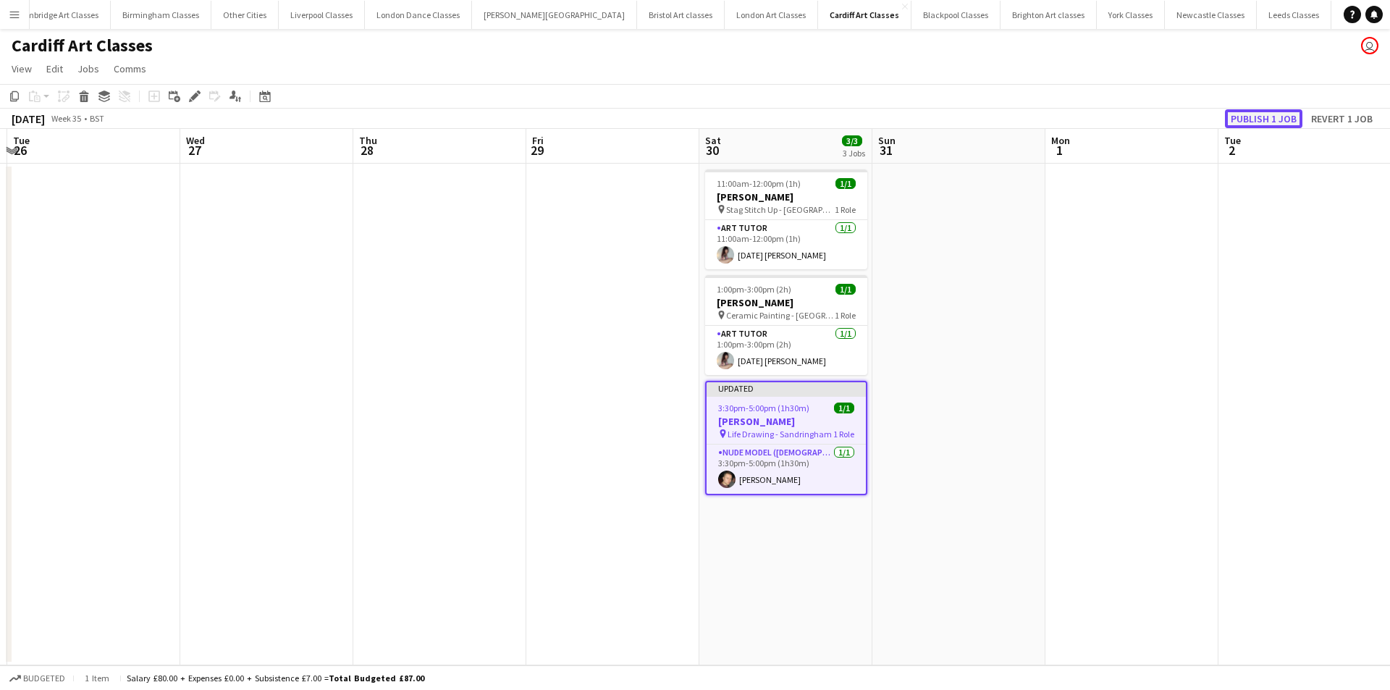
click at [1257, 123] on button "Publish 1 job" at bounding box center [1263, 118] width 77 height 19
